Goal: Contribute content: Contribute content

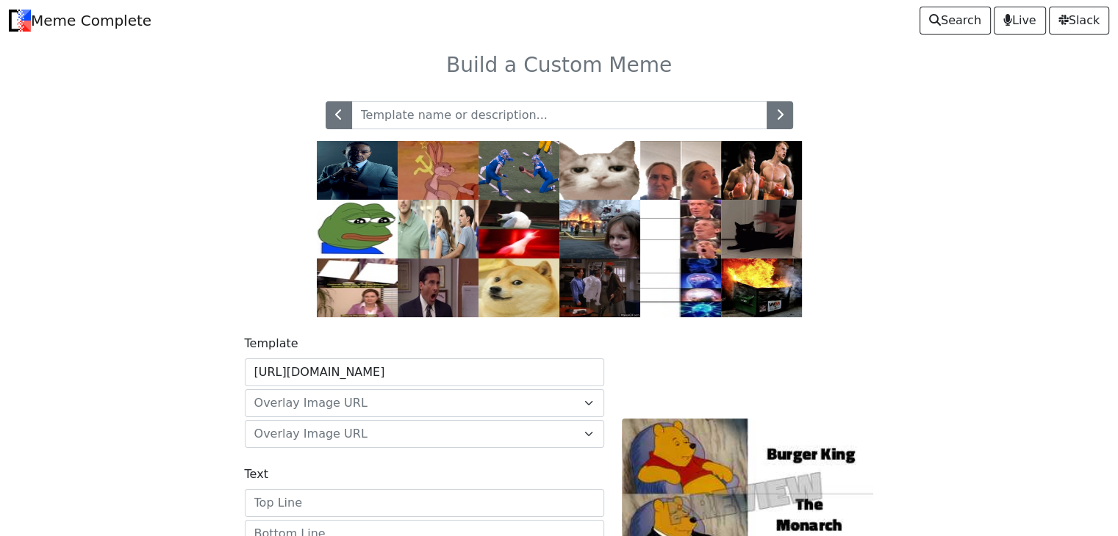
click at [789, 218] on img at bounding box center [761, 229] width 81 height 59
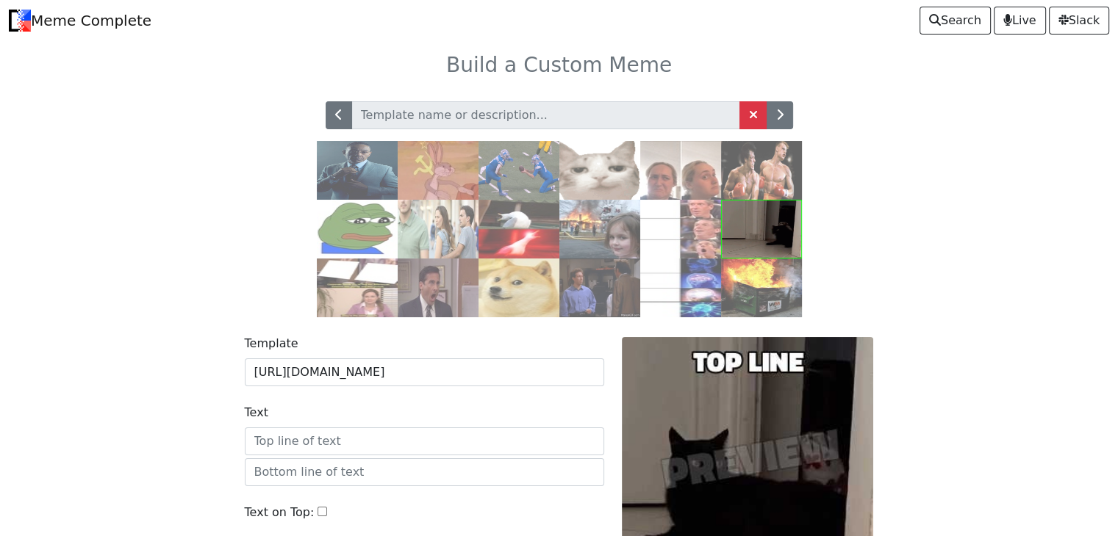
click at [697, 159] on img at bounding box center [680, 170] width 81 height 59
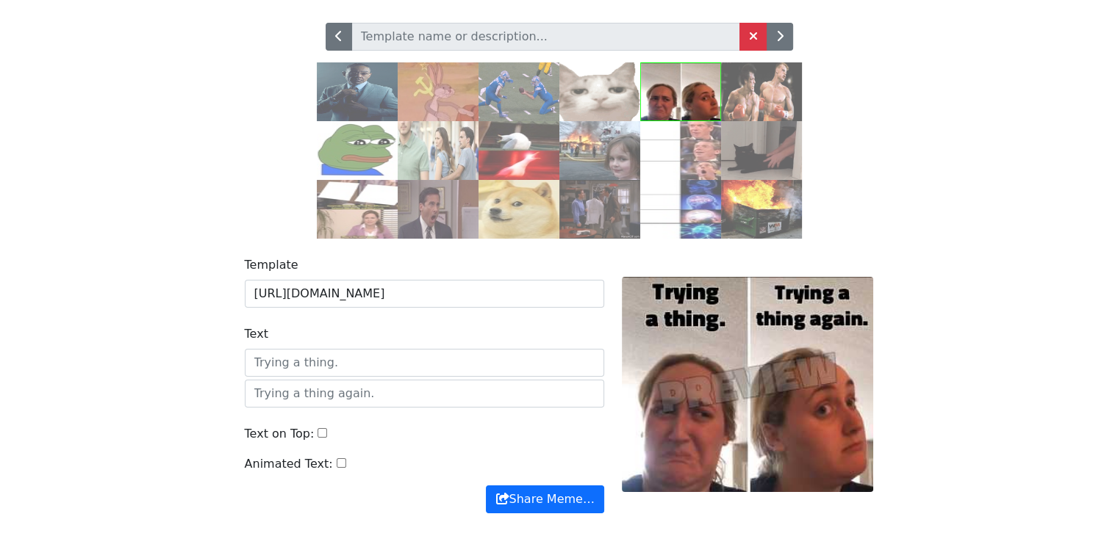
scroll to position [79, 0]
click at [538, 155] on img at bounding box center [518, 150] width 81 height 59
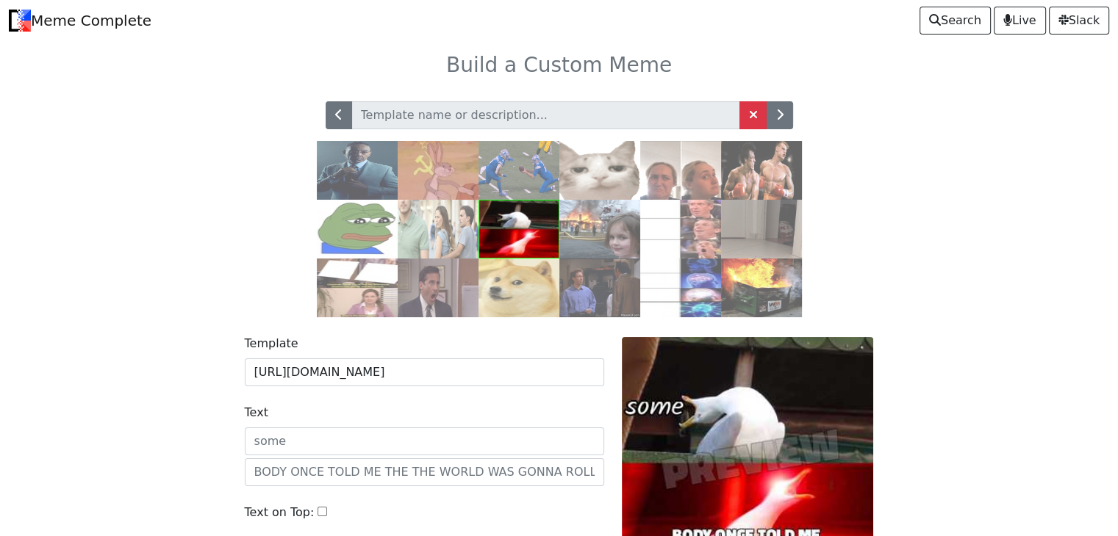
scroll to position [164, 0]
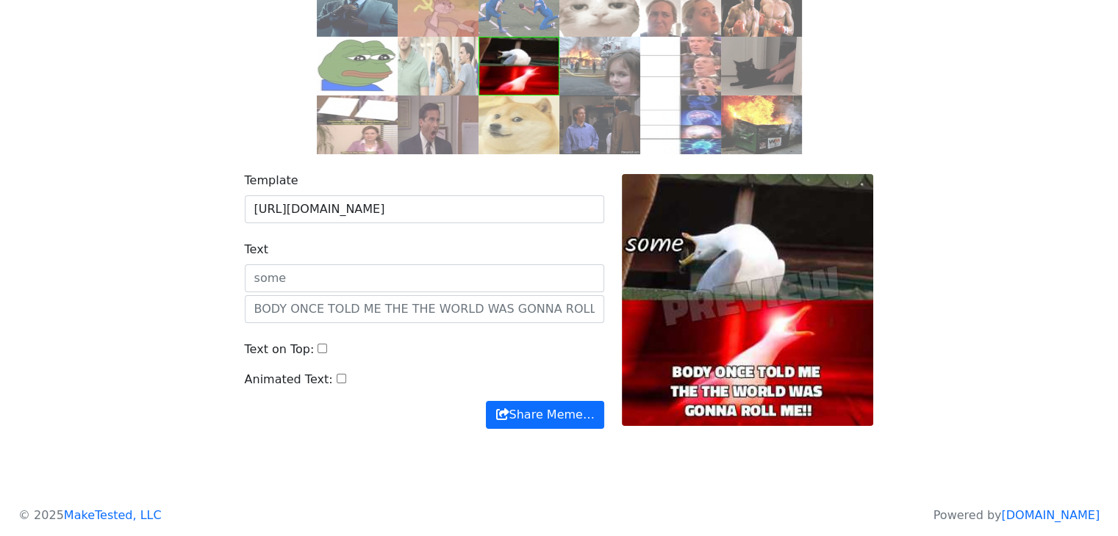
click at [317, 349] on input "Text on Top:" at bounding box center [322, 349] width 10 height 10
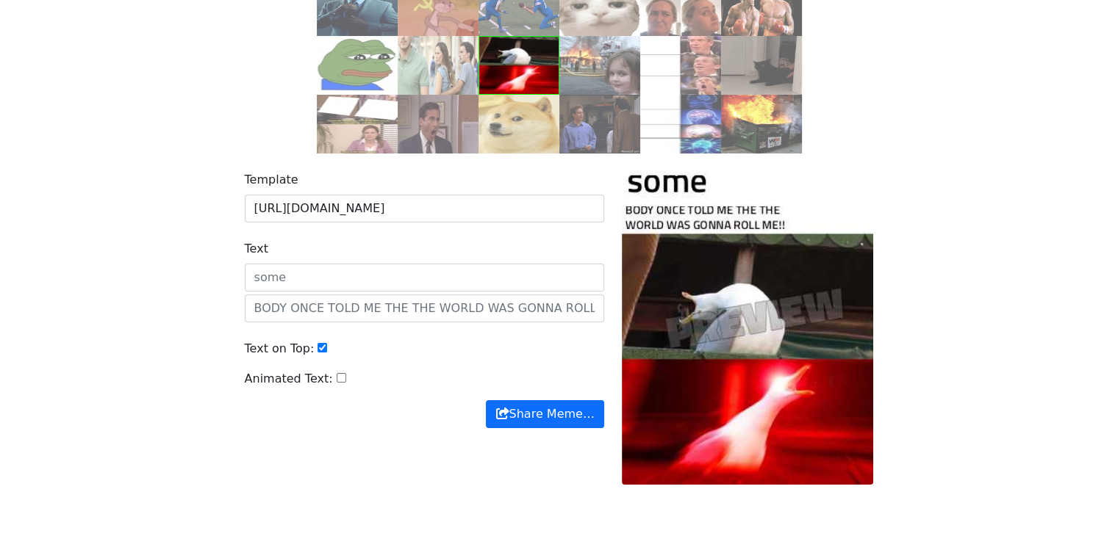
click at [317, 349] on input "Text on Top:" at bounding box center [322, 348] width 10 height 10
checkbox input "false"
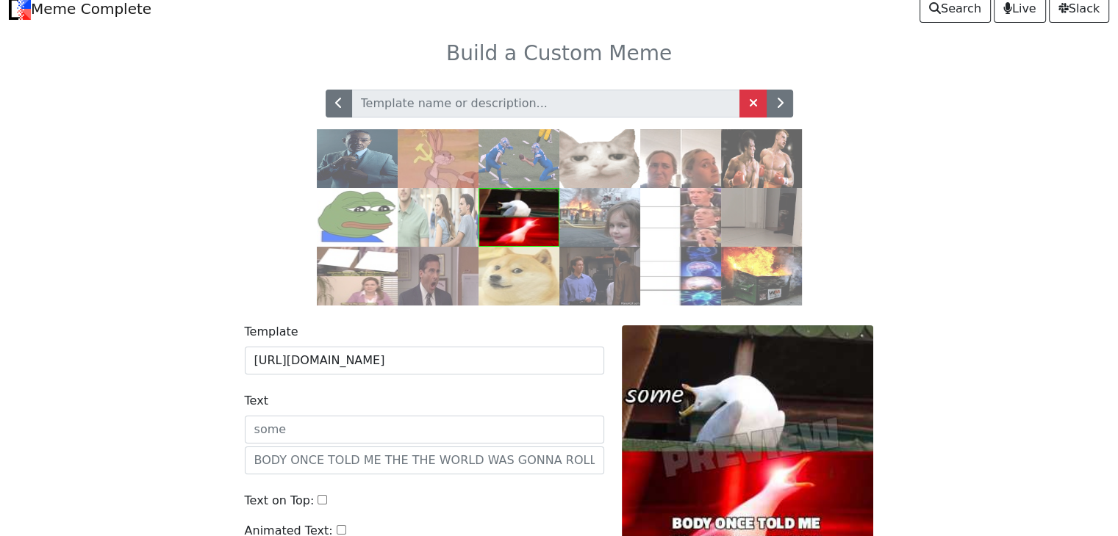
scroll to position [11, 0]
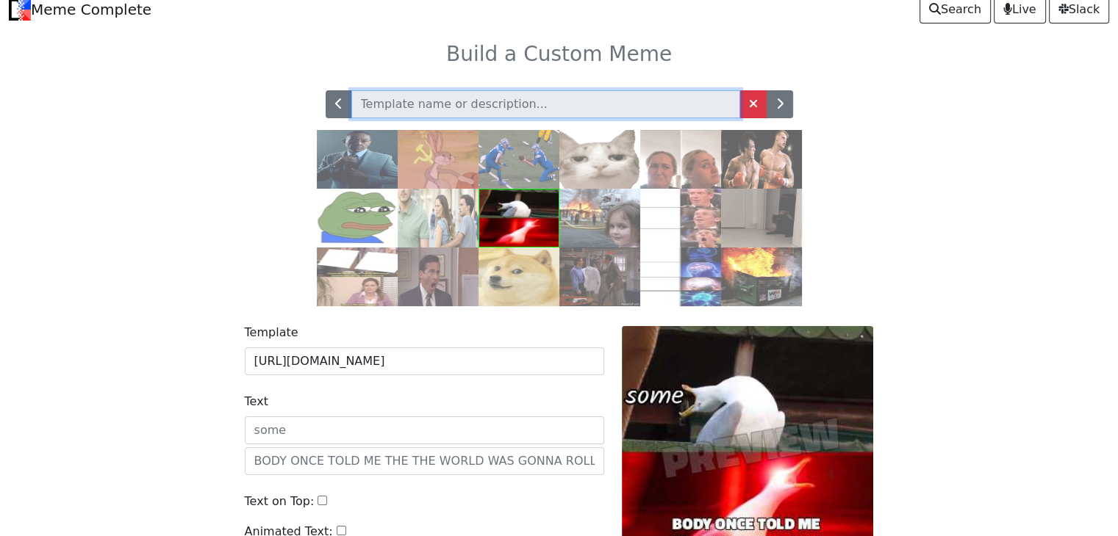
click at [600, 92] on input "text" at bounding box center [545, 104] width 389 height 28
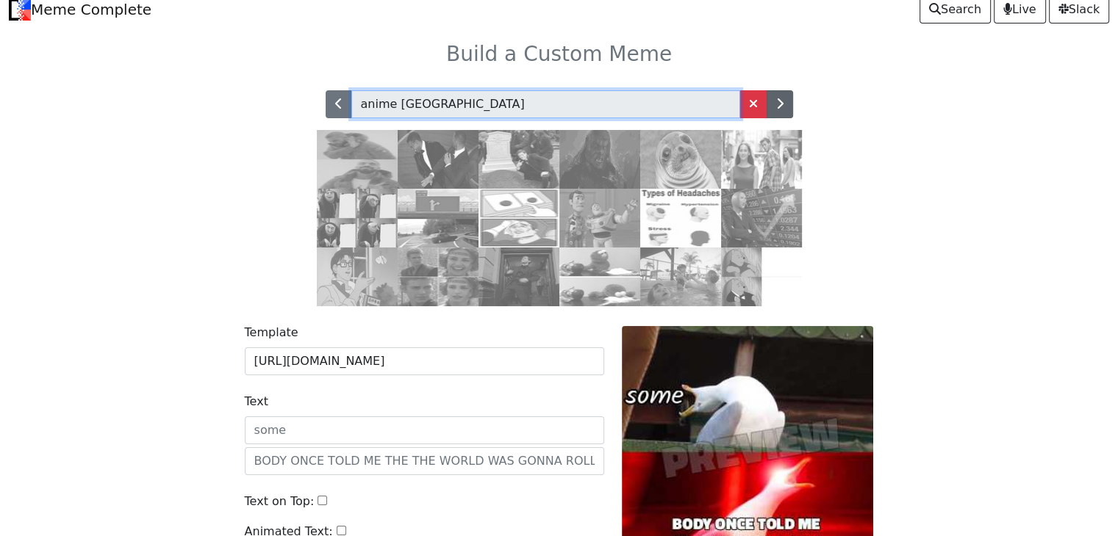
type input "anime japan"
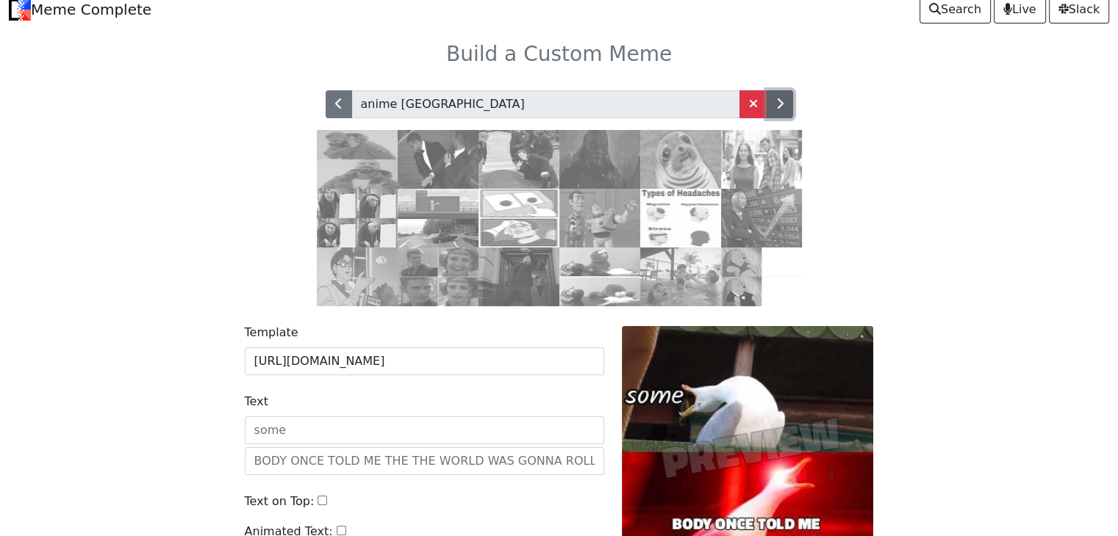
click at [786, 115] on button "button" at bounding box center [779, 104] width 26 height 28
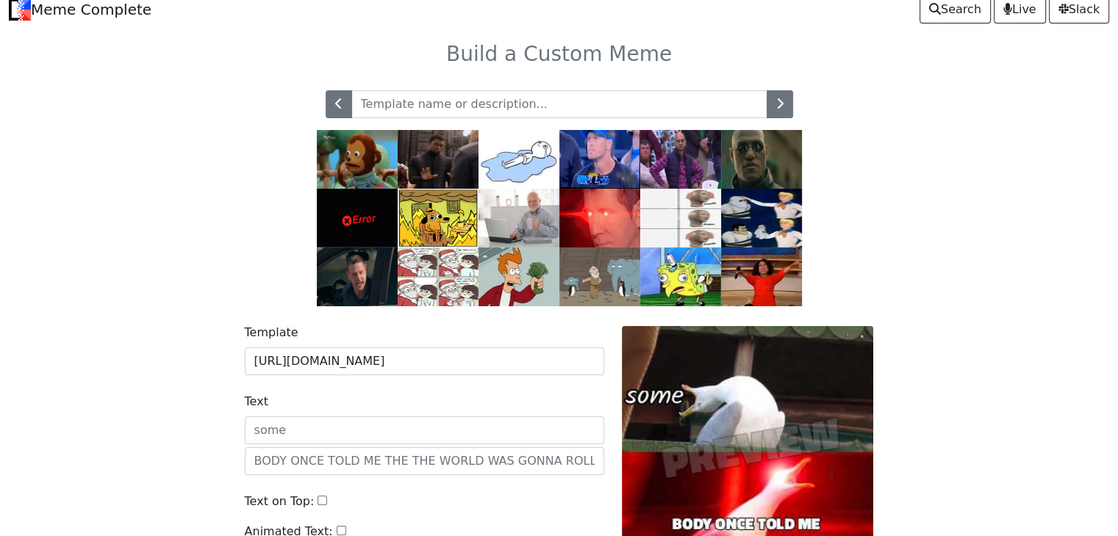
click at [769, 212] on img at bounding box center [761, 218] width 81 height 59
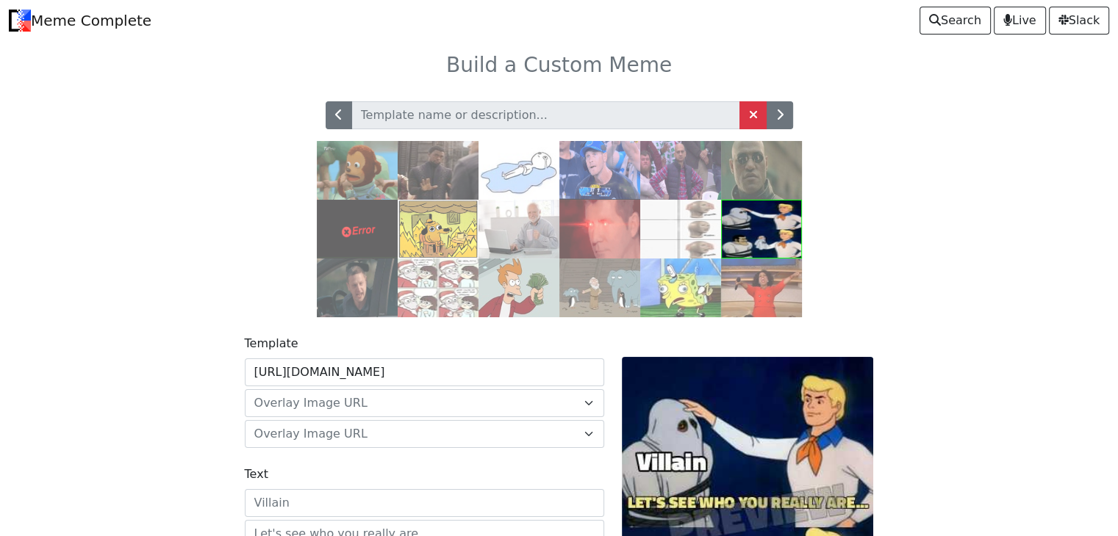
click at [785, 228] on img at bounding box center [761, 229] width 81 height 59
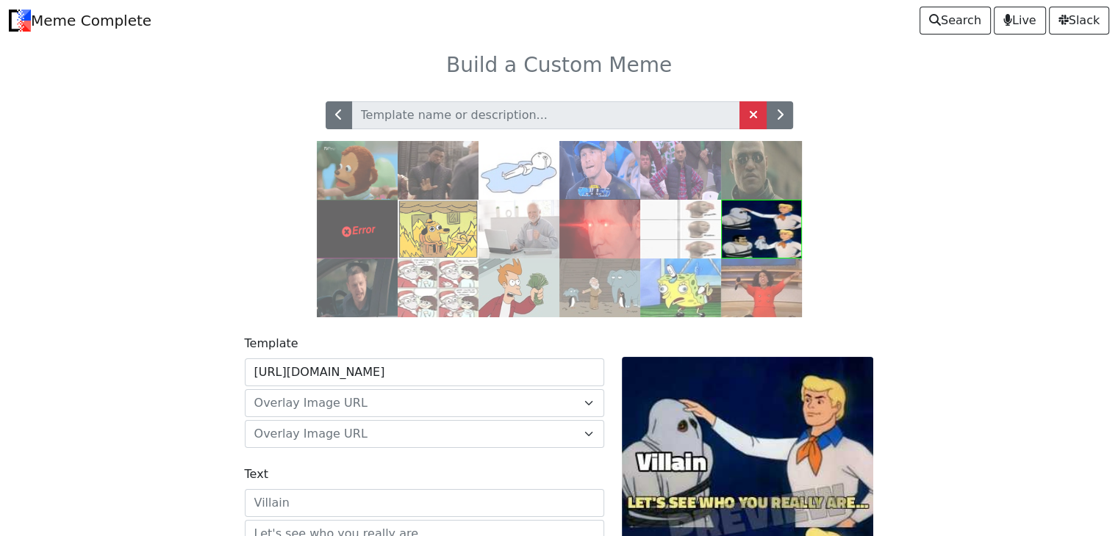
click at [700, 216] on img at bounding box center [680, 229] width 81 height 59
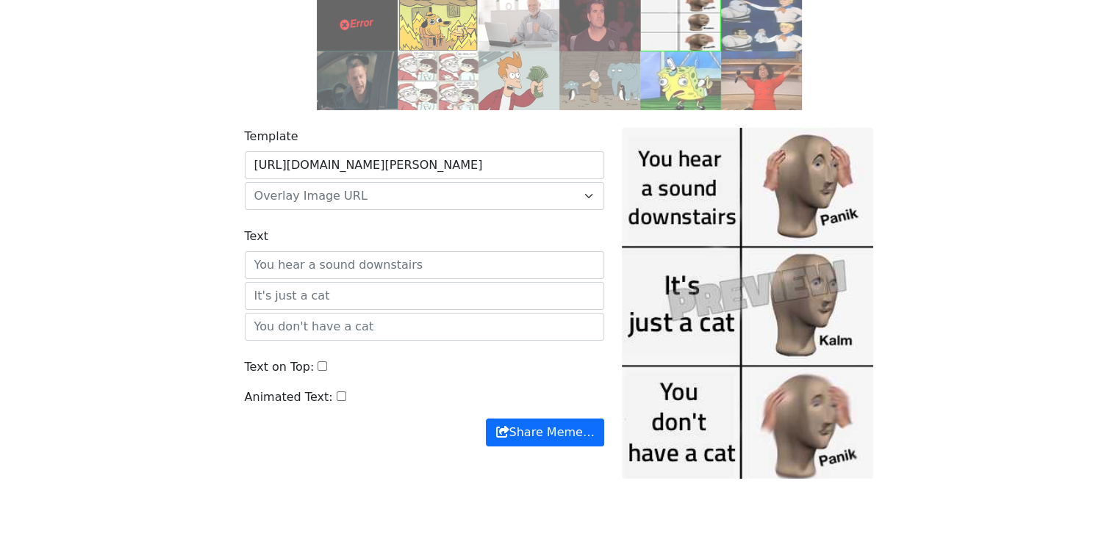
scroll to position [209, 0]
